Goal: Navigation & Orientation: Find specific page/section

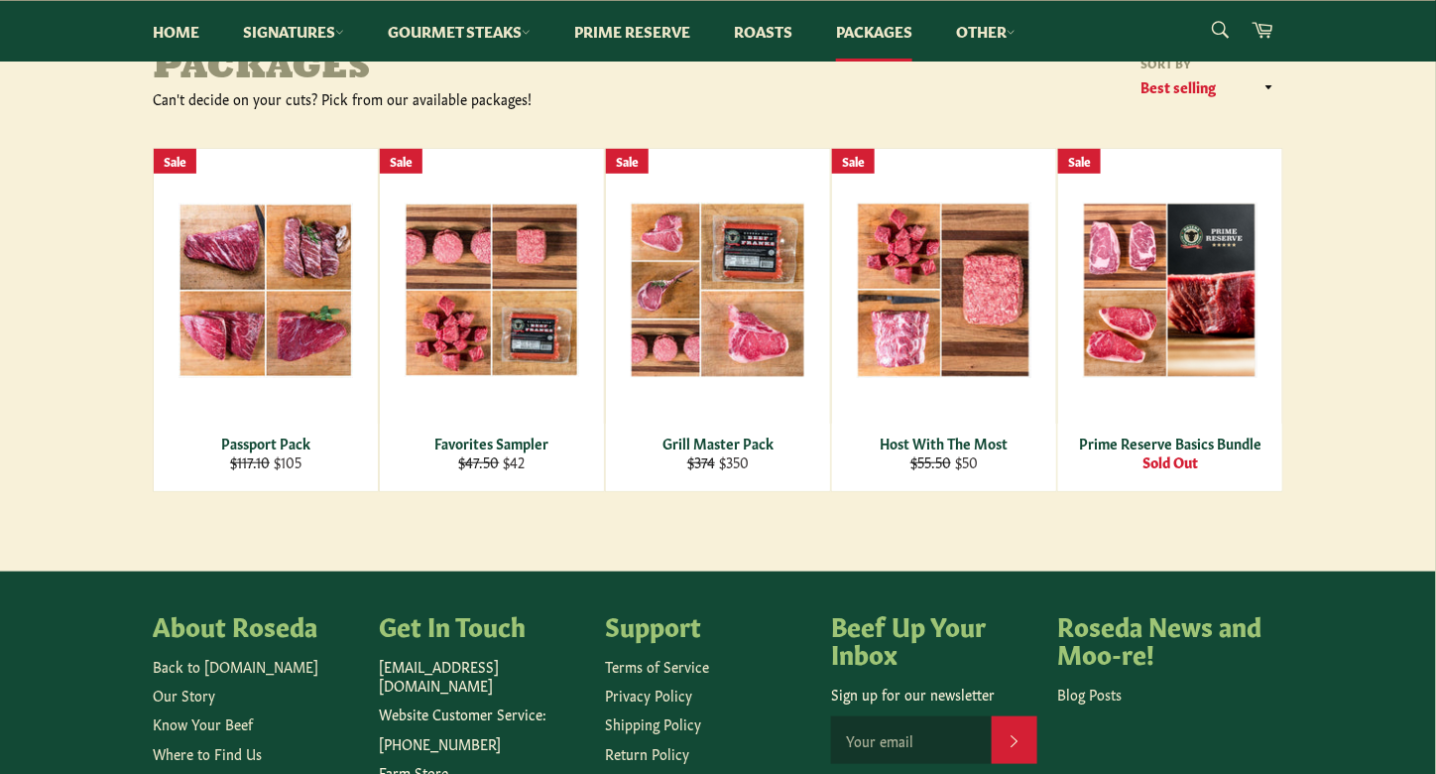
scroll to position [256, 0]
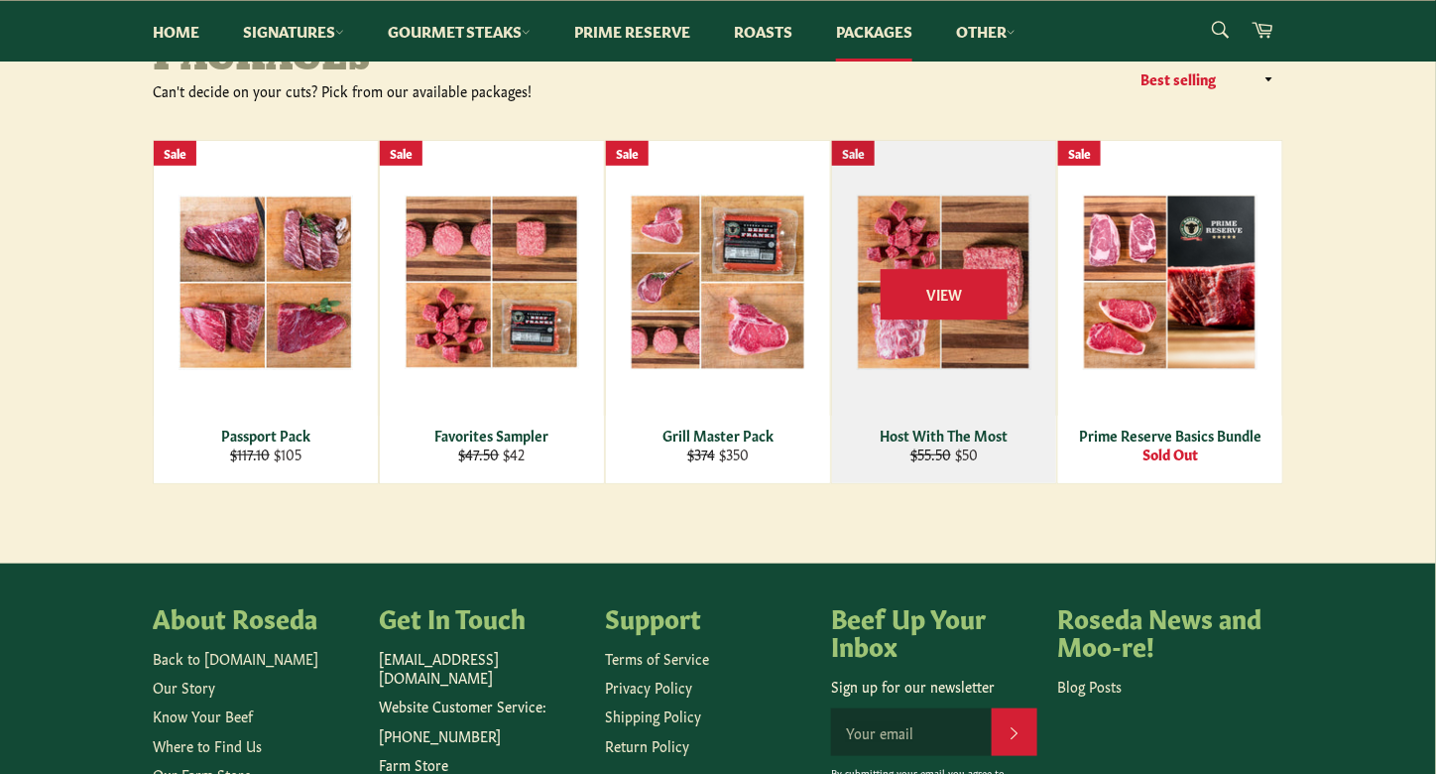
click at [919, 428] on div "Host With The Most" at bounding box center [944, 435] width 199 height 19
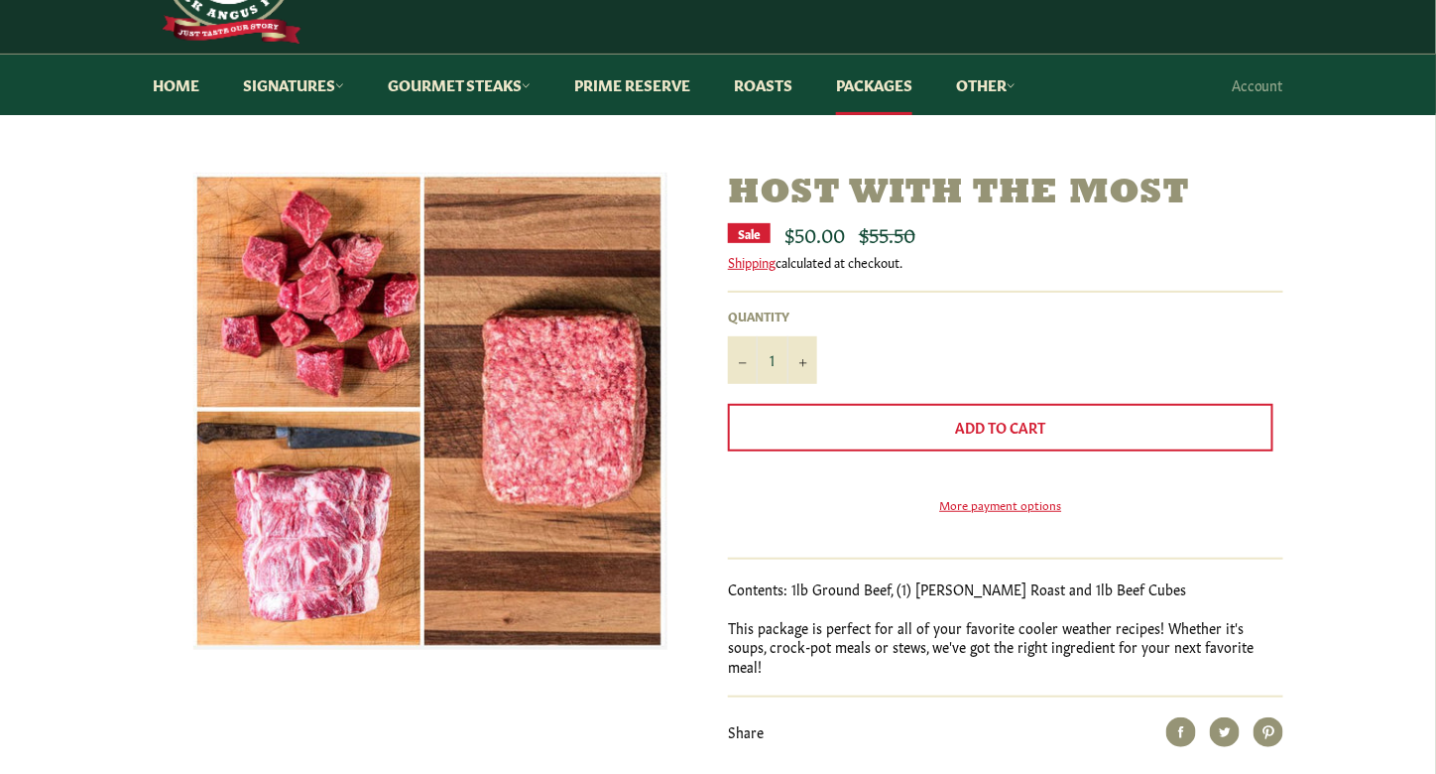
scroll to position [128, 0]
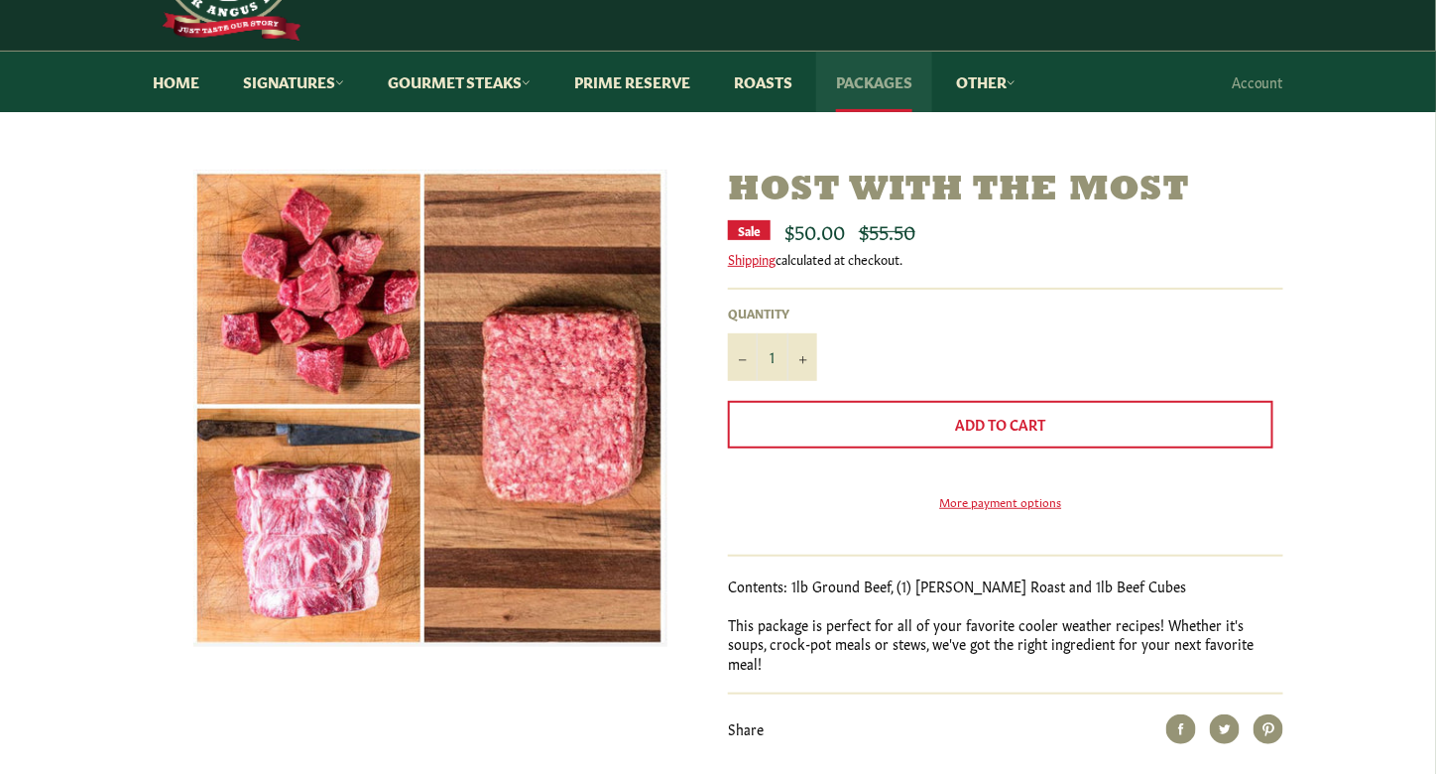
click at [851, 63] on link "Packages" at bounding box center [874, 82] width 116 height 61
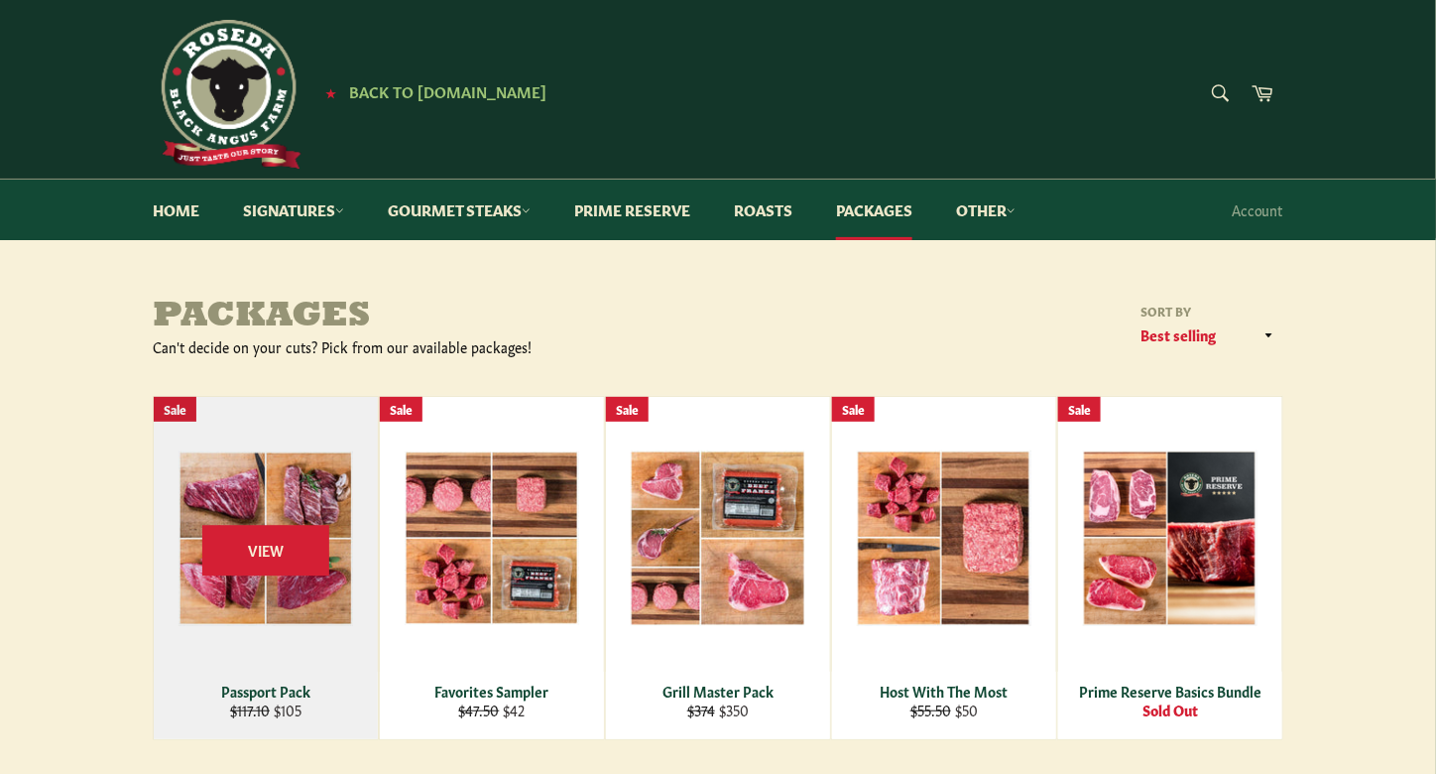
click at [290, 491] on div "View" at bounding box center [266, 568] width 224 height 342
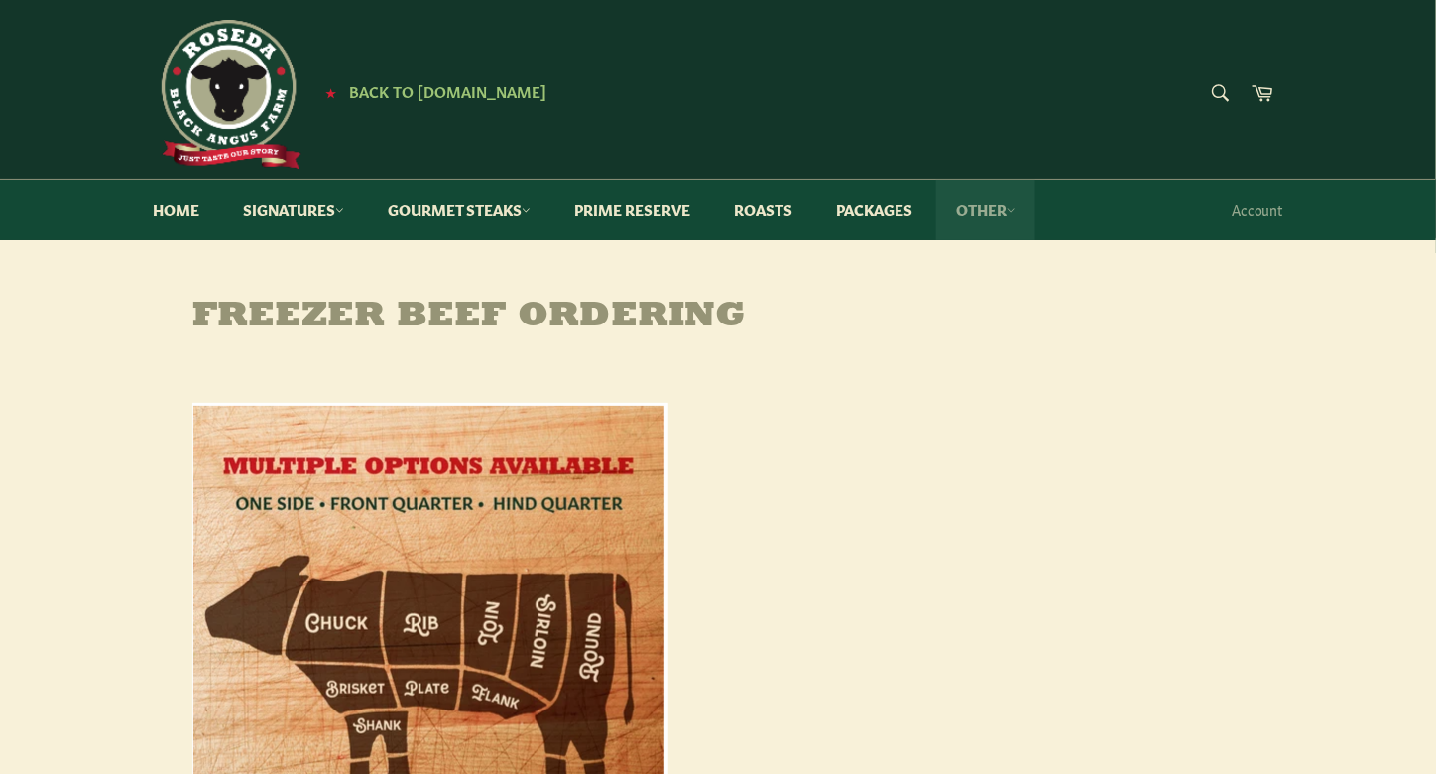
click at [1005, 227] on link "Other" at bounding box center [985, 210] width 99 height 61
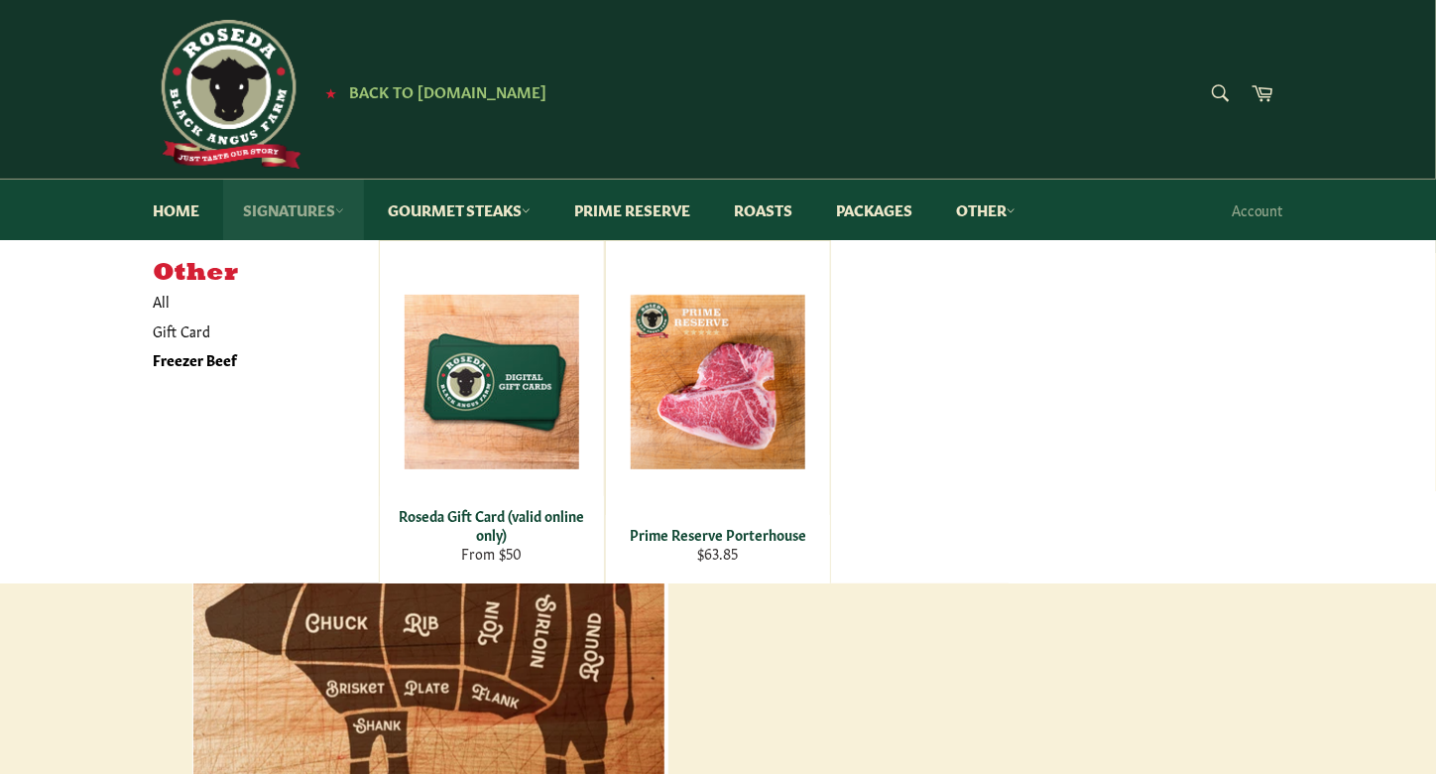
click at [305, 203] on link "Signatures" at bounding box center [293, 210] width 141 height 61
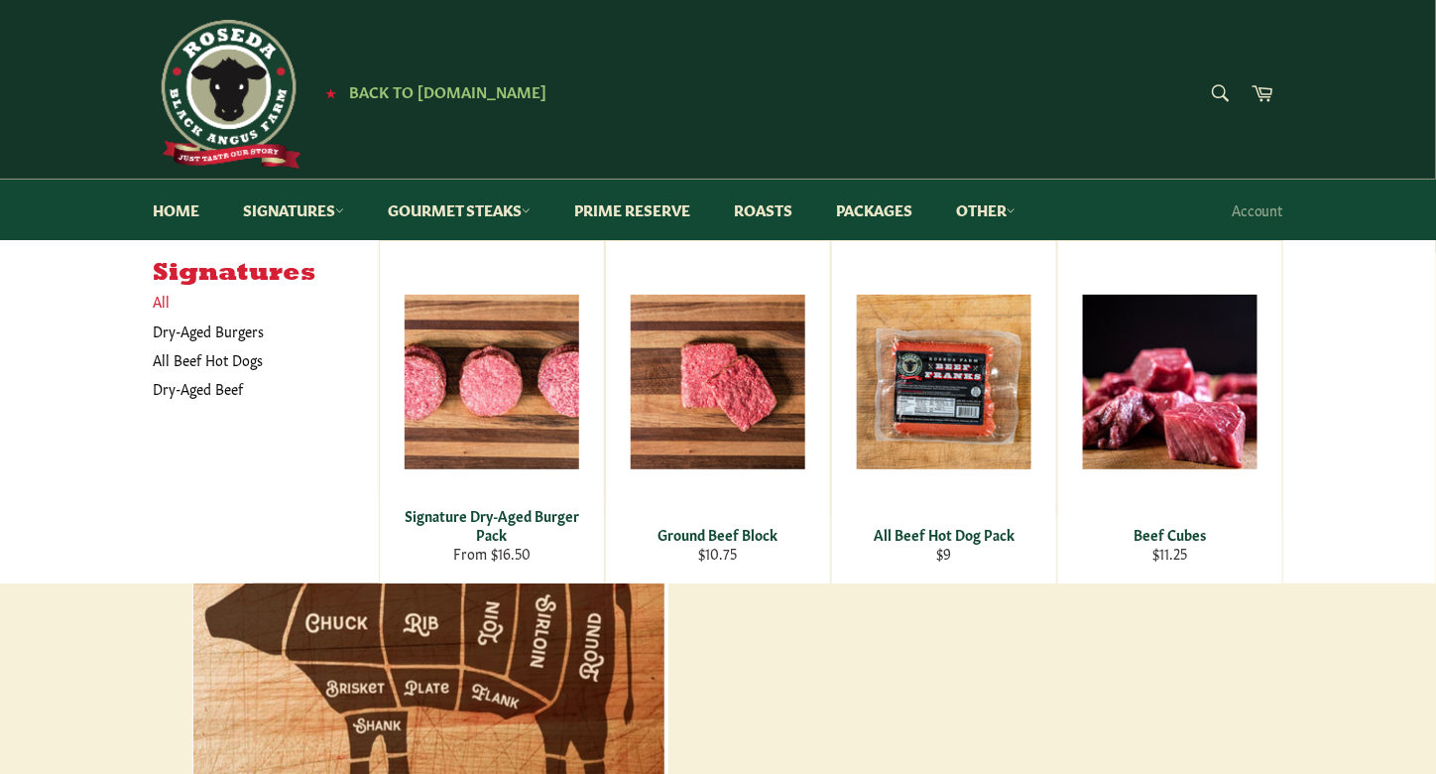
click at [158, 305] on link "All" at bounding box center [261, 301] width 236 height 29
